Goal: Navigation & Orientation: Find specific page/section

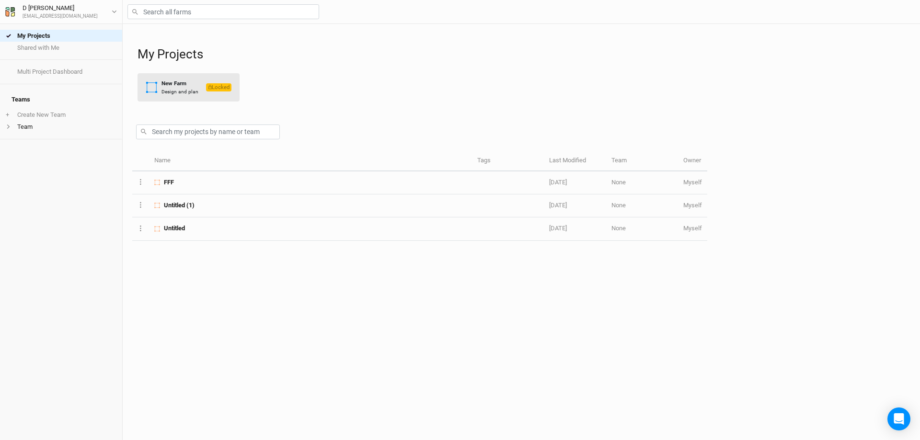
click at [188, 92] on div "Design and plan" at bounding box center [180, 91] width 37 height 7
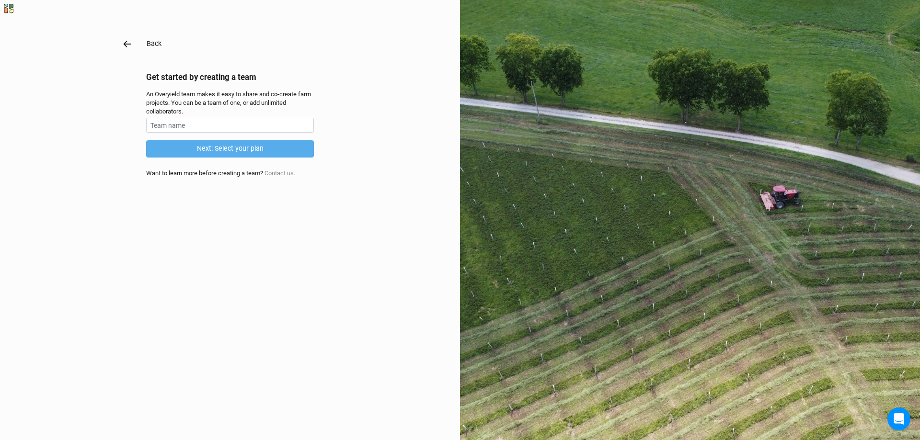
click at [126, 45] on icon "button" at bounding box center [127, 44] width 11 height 11
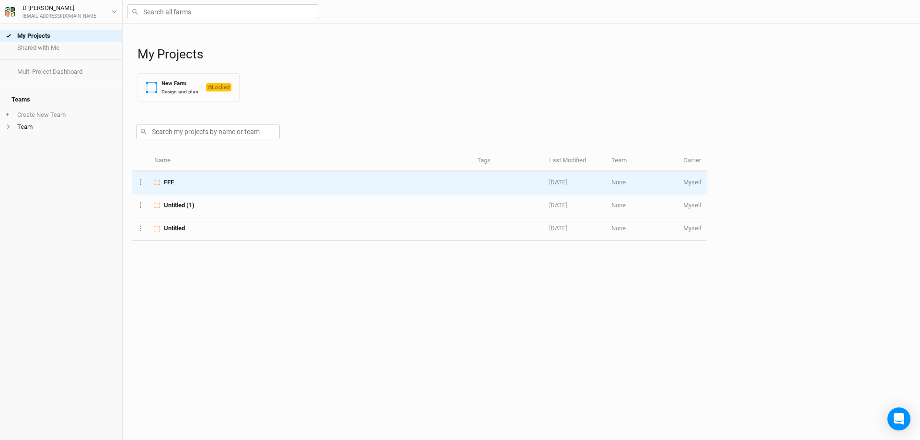
click at [178, 182] on div "FFF" at bounding box center [310, 182] width 312 height 9
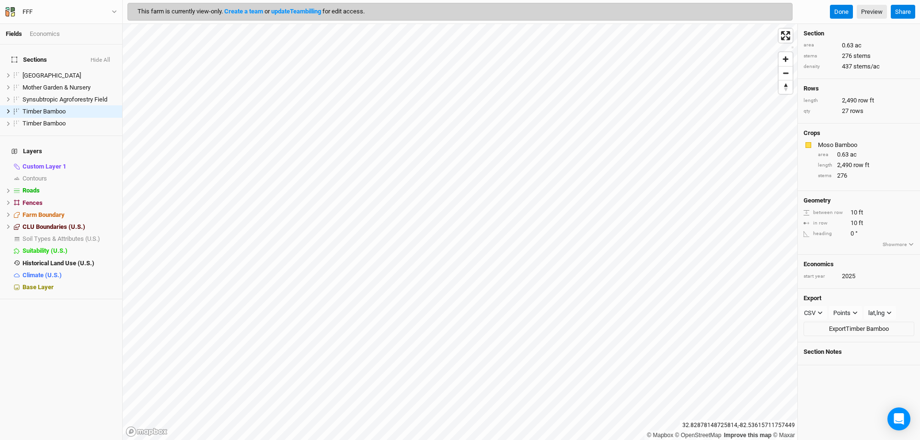
click at [318, 10] on link "update Team billing" at bounding box center [296, 11] width 50 height 7
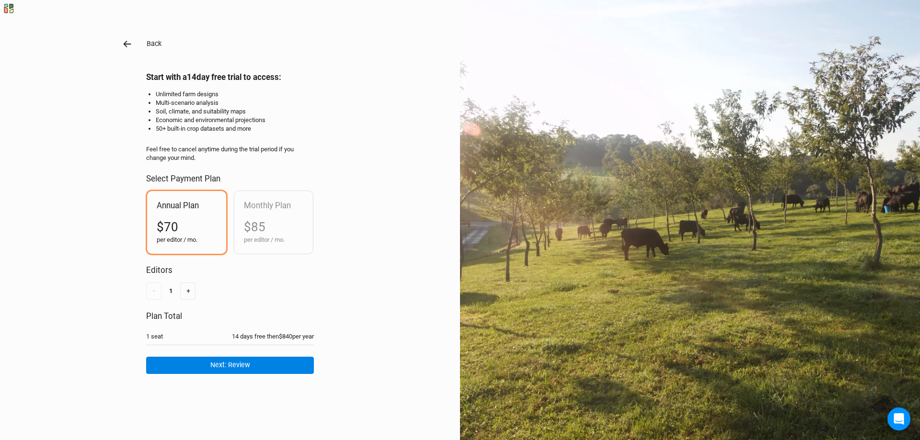
click at [127, 45] on icon "button" at bounding box center [127, 44] width 11 height 11
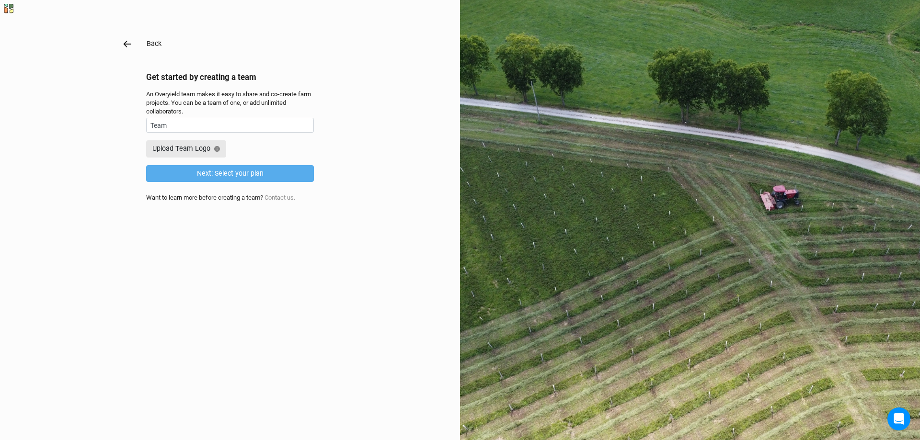
click at [124, 46] on icon "button" at bounding box center [127, 44] width 11 height 11
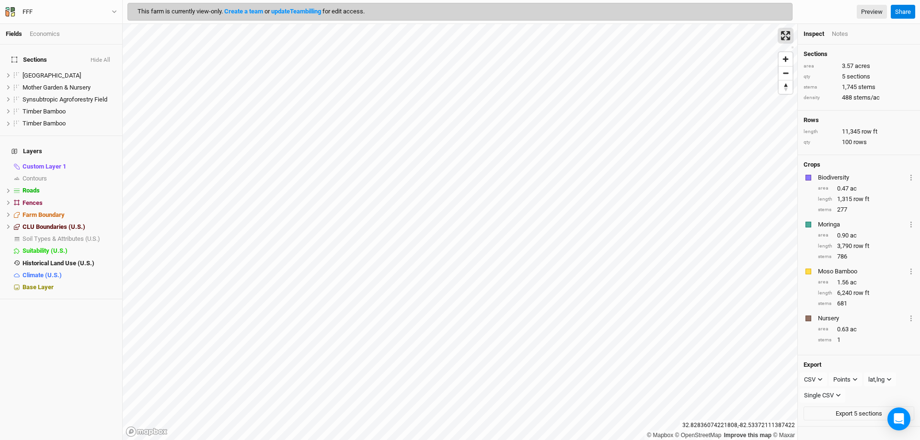
click at [787, 37] on span "Enter fullscreen" at bounding box center [786, 36] width 14 height 14
